Goal: Manage account settings

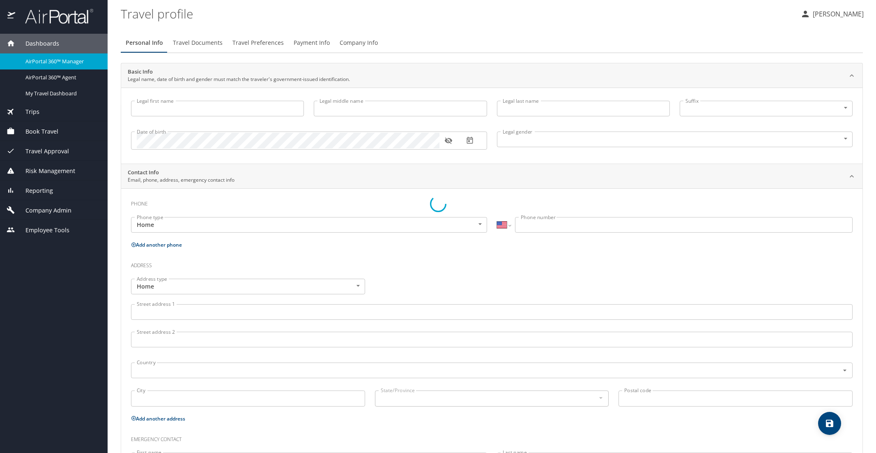
select select "US"
type input "[PERSON_NAME]"
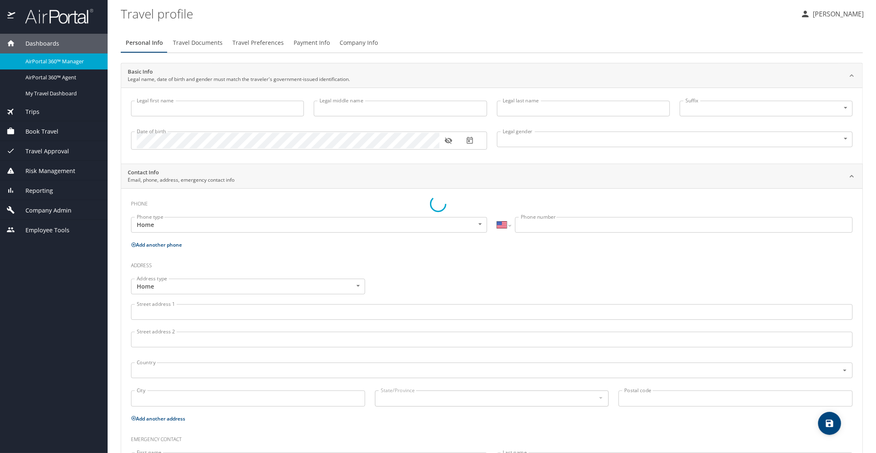
type input "Undisclosed"
type input "[PERSON_NAME]"
type input "[PHONE_NUMBER]"
select select "US"
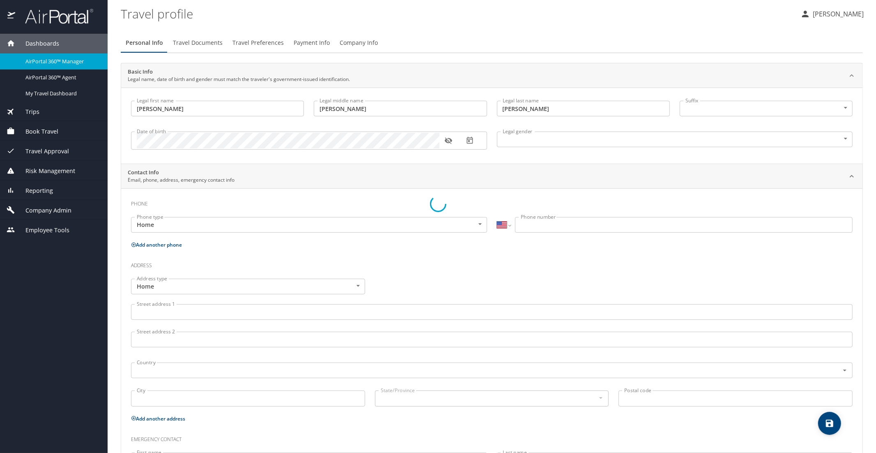
select select "US"
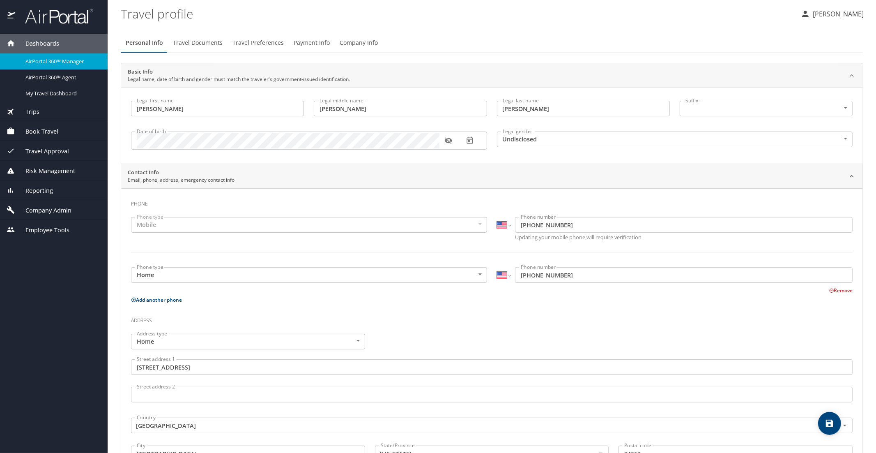
click at [57, 58] on span "AirPortal 360™ Manager" at bounding box center [61, 62] width 72 height 8
